Goal: Information Seeking & Learning: Get advice/opinions

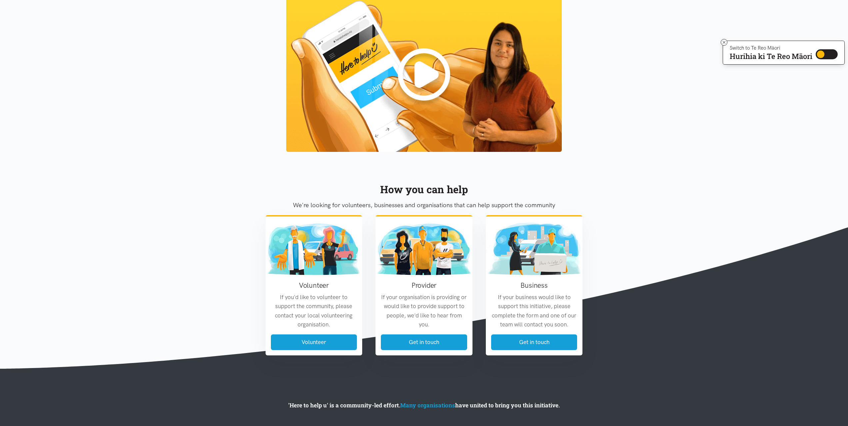
scroll to position [646, 0]
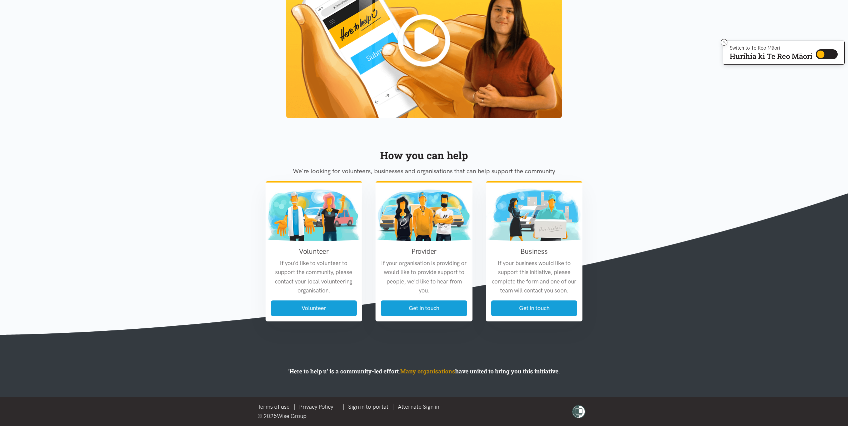
click at [426, 373] on link "Many organisations" at bounding box center [427, 372] width 55 height 8
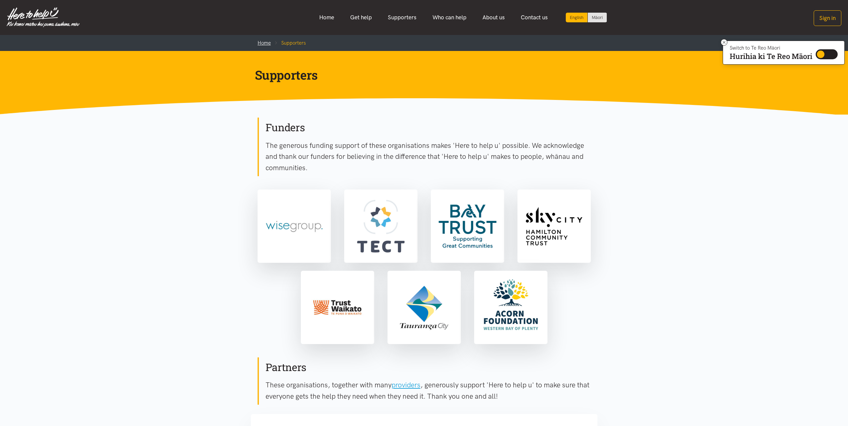
click at [262, 41] on link "Home" at bounding box center [264, 43] width 13 height 6
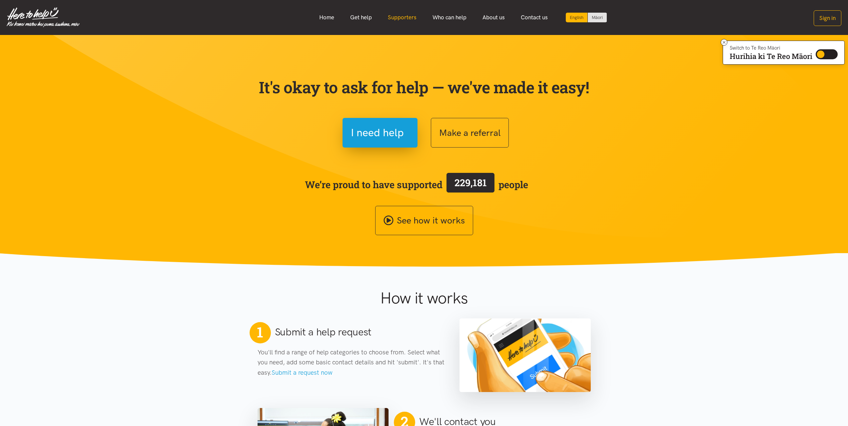
click at [394, 17] on link "Supporters" at bounding box center [402, 17] width 45 height 14
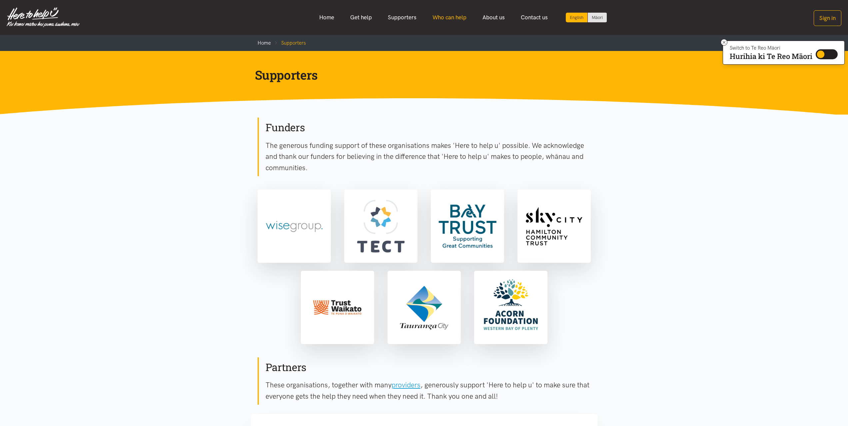
click at [456, 19] on link "Who can help" at bounding box center [450, 17] width 50 height 14
click at [448, 19] on link "Who can help" at bounding box center [450, 17] width 50 height 14
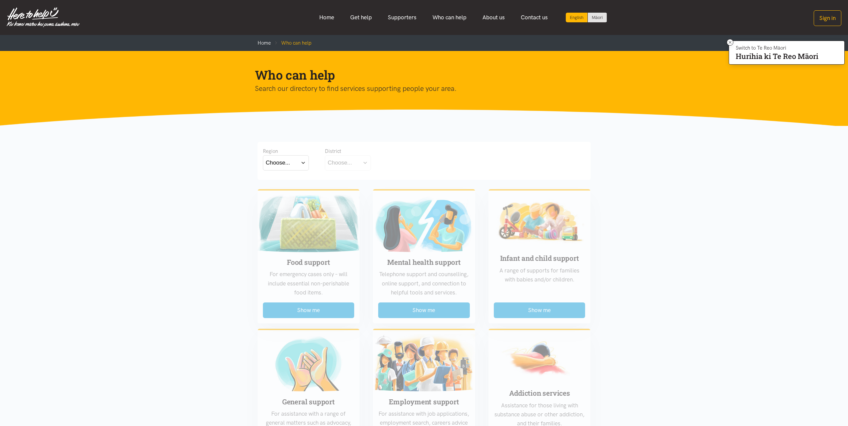
click at [299, 162] on button "Choose..." at bounding box center [286, 162] width 46 height 15
click at [294, 183] on label "Bay of Plenty" at bounding box center [284, 182] width 37 height 8
click at [0, 0] on input "Bay of Plenty" at bounding box center [0, 0] width 0 height 0
click at [379, 162] on button "Choose..." at bounding box center [358, 162] width 67 height 15
click at [351, 192] on label "[GEOGRAPHIC_DATA]" at bounding box center [358, 192] width 61 height 8
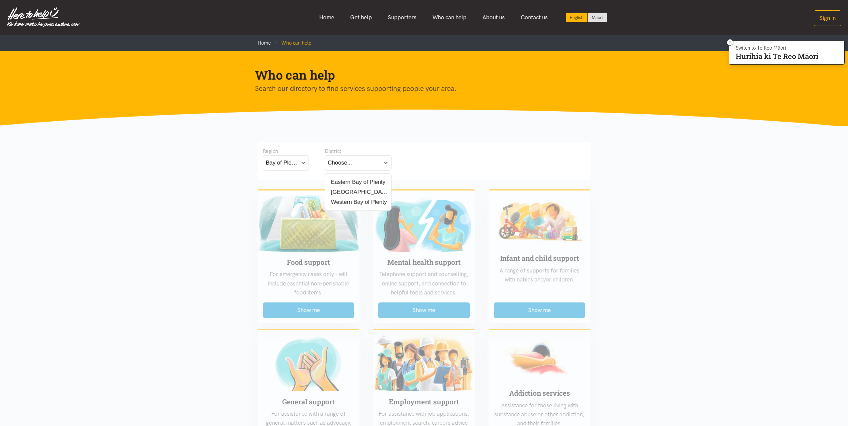
click at [0, 0] on input "[GEOGRAPHIC_DATA]" at bounding box center [0, 0] width 0 height 0
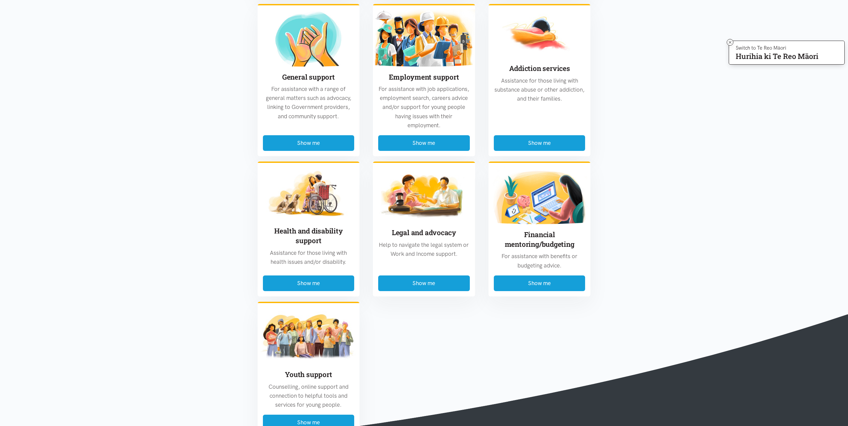
scroll to position [333, 0]
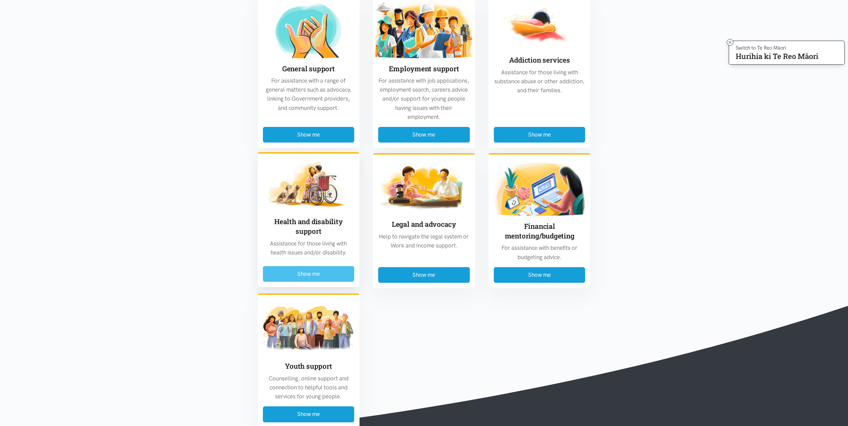
click at [310, 275] on button "Show me" at bounding box center [309, 274] width 92 height 16
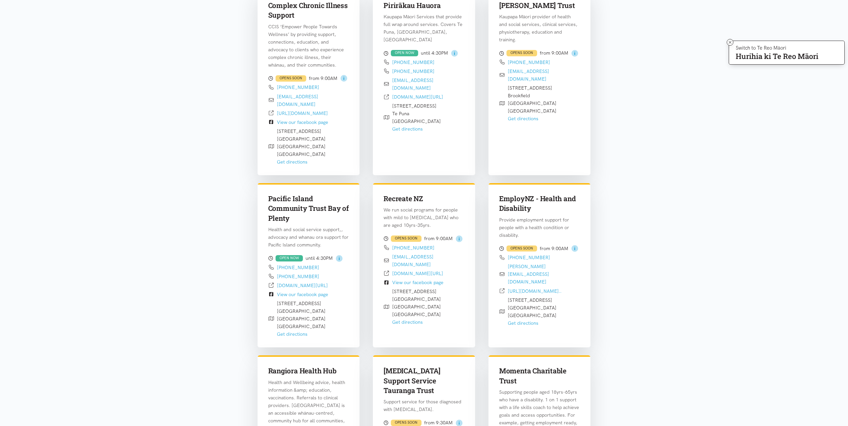
scroll to position [0, 0]
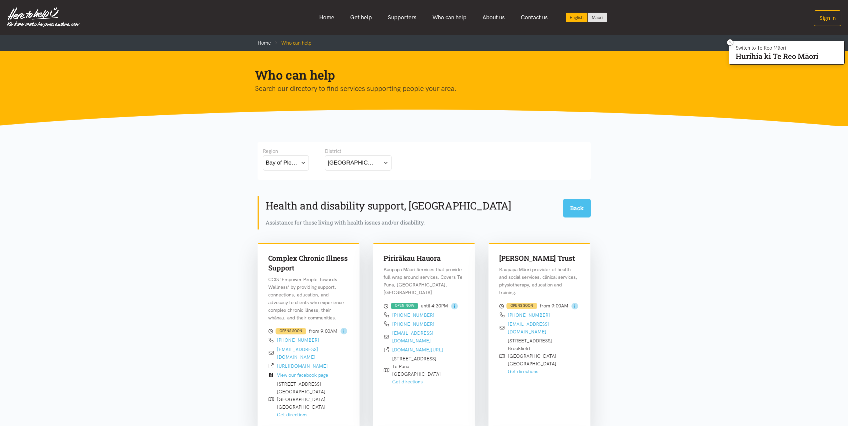
click at [577, 211] on button "Back" at bounding box center [577, 208] width 28 height 18
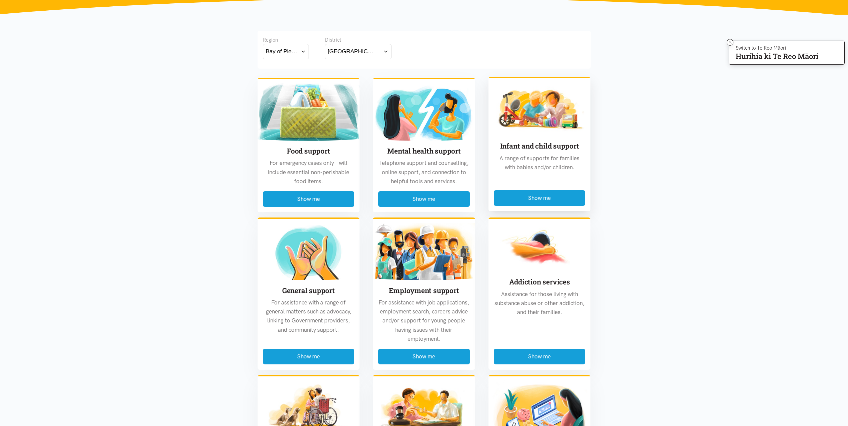
scroll to position [142, 0]
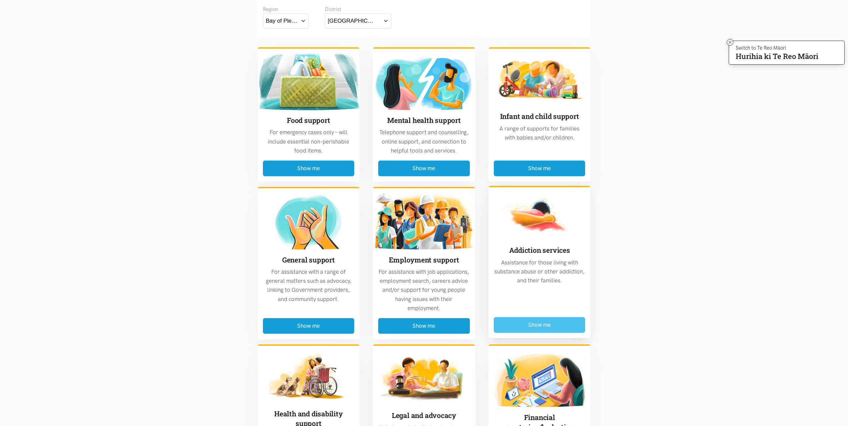
click at [537, 325] on button "Show me" at bounding box center [540, 325] width 92 height 16
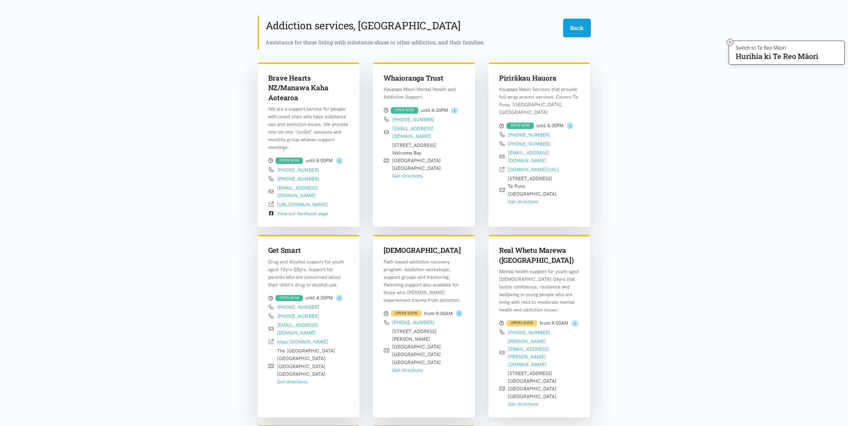
scroll to position [196, 0]
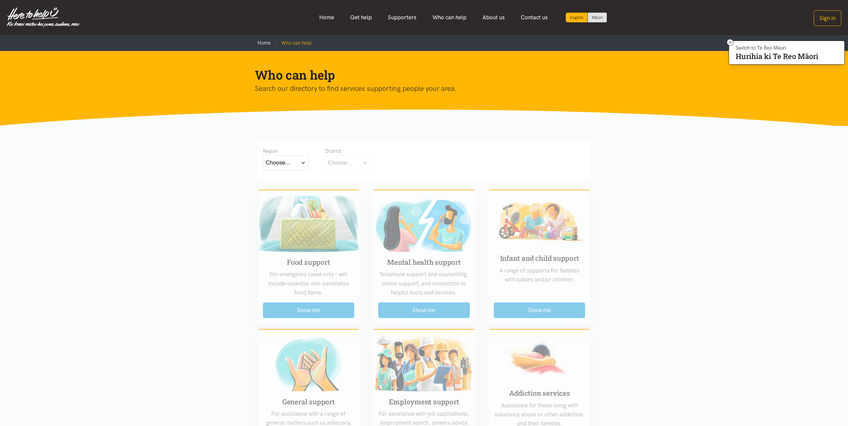
click at [303, 164] on button "Choose..." at bounding box center [286, 162] width 46 height 15
click at [291, 184] on label "Bay of Plenty" at bounding box center [284, 182] width 37 height 8
click at [0, 0] on input "Bay of Plenty" at bounding box center [0, 0] width 0 height 0
click at [341, 169] on button "Choose..." at bounding box center [358, 162] width 67 height 15
click at [346, 193] on label "[GEOGRAPHIC_DATA]" at bounding box center [358, 192] width 61 height 8
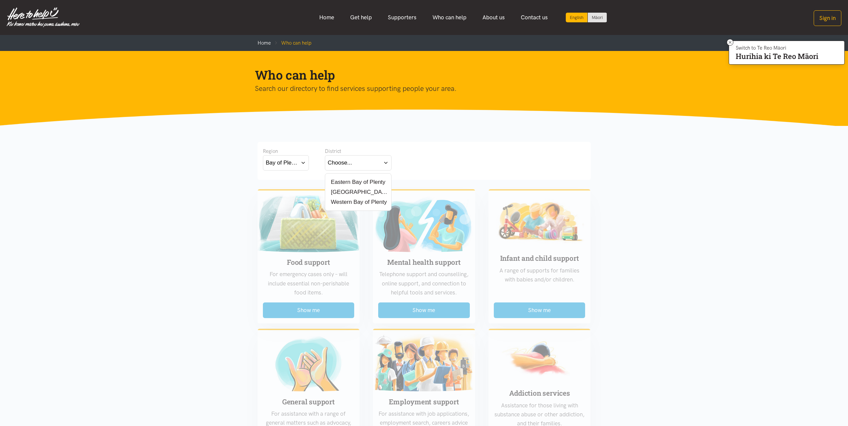
click at [0, 0] on input "[GEOGRAPHIC_DATA]" at bounding box center [0, 0] width 0 height 0
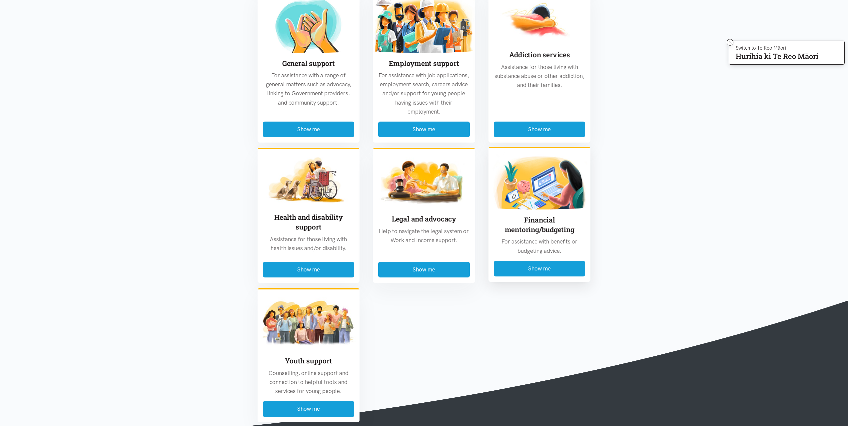
scroll to position [367, 0]
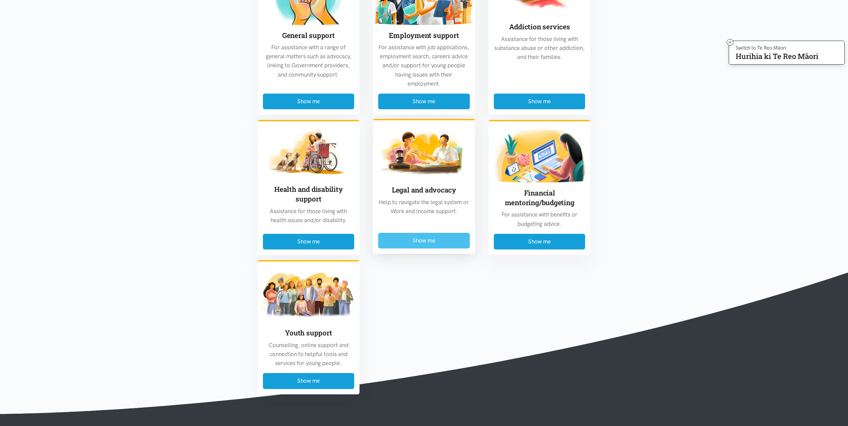
click at [410, 245] on button "Show me" at bounding box center [424, 241] width 92 height 16
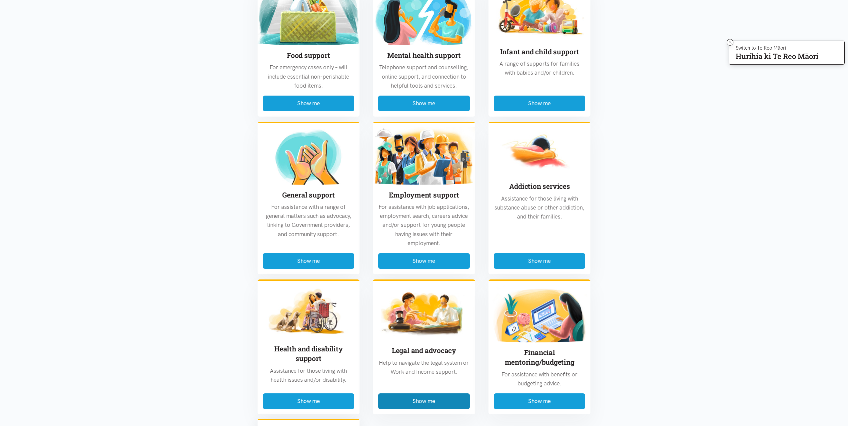
scroll to position [862, 0]
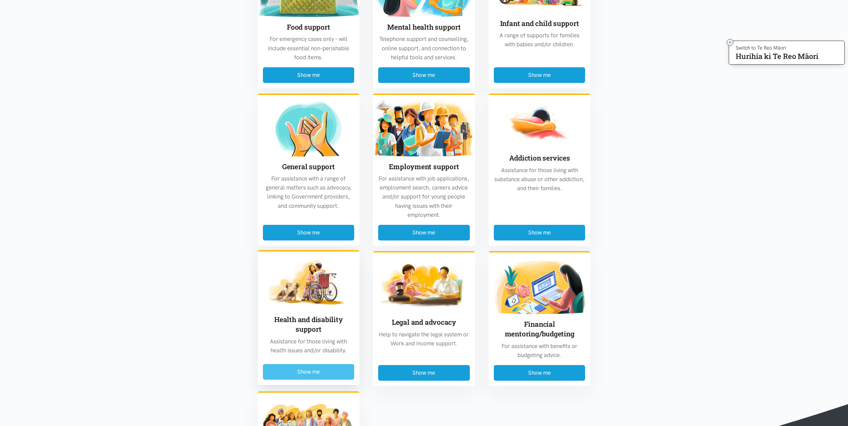
click at [302, 364] on button "Show me" at bounding box center [309, 372] width 92 height 16
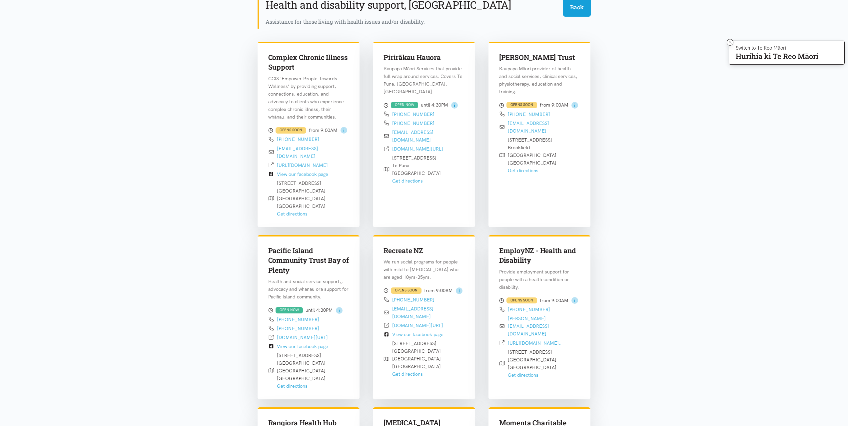
scroll to position [0, 0]
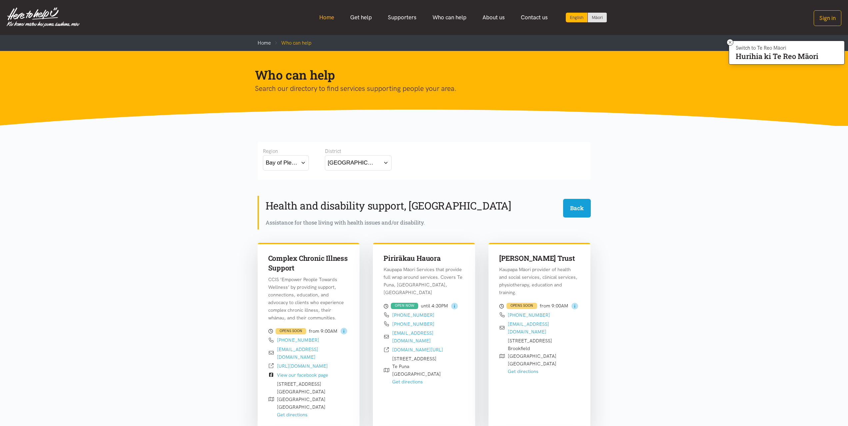
click at [322, 17] on link "Home" at bounding box center [326, 17] width 31 height 14
